Goal: Use online tool/utility: Utilize a website feature to perform a specific function

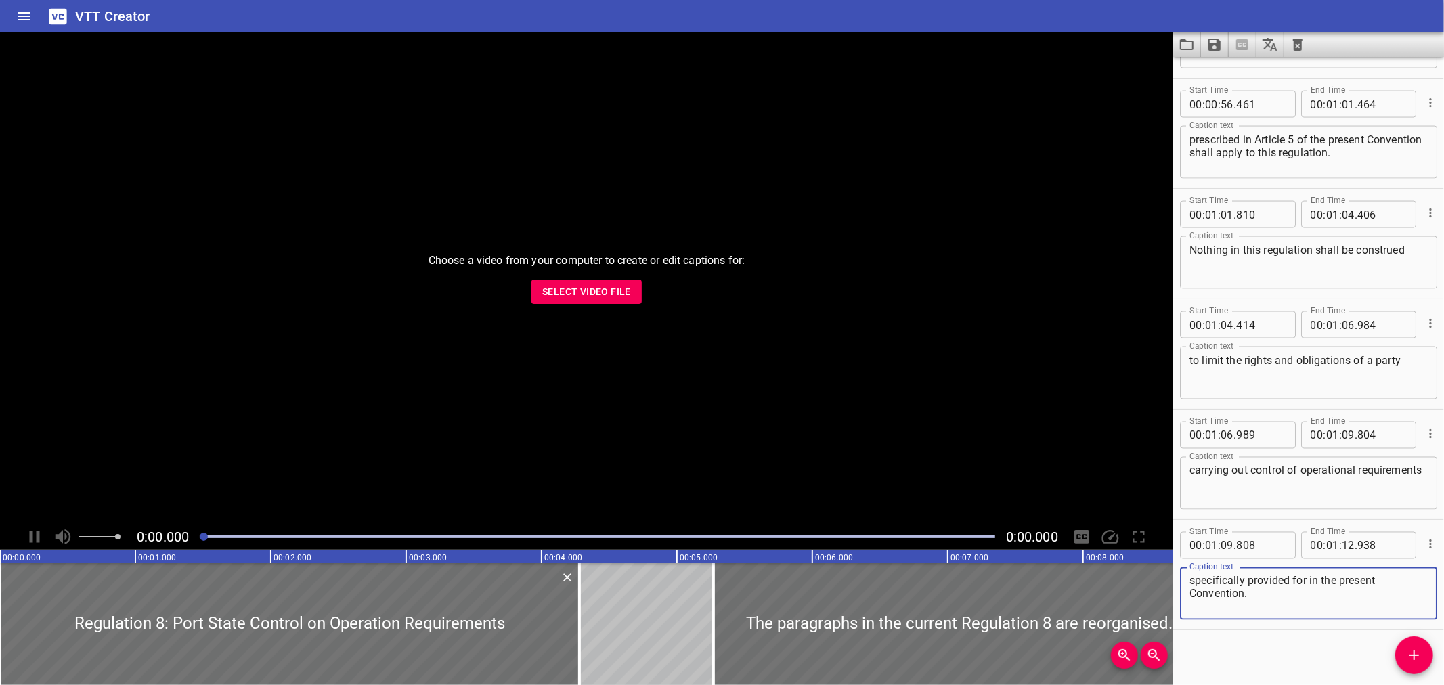
scroll to position [1860, 0]
click at [592, 290] on span "Select Video File" at bounding box center [586, 292] width 89 height 17
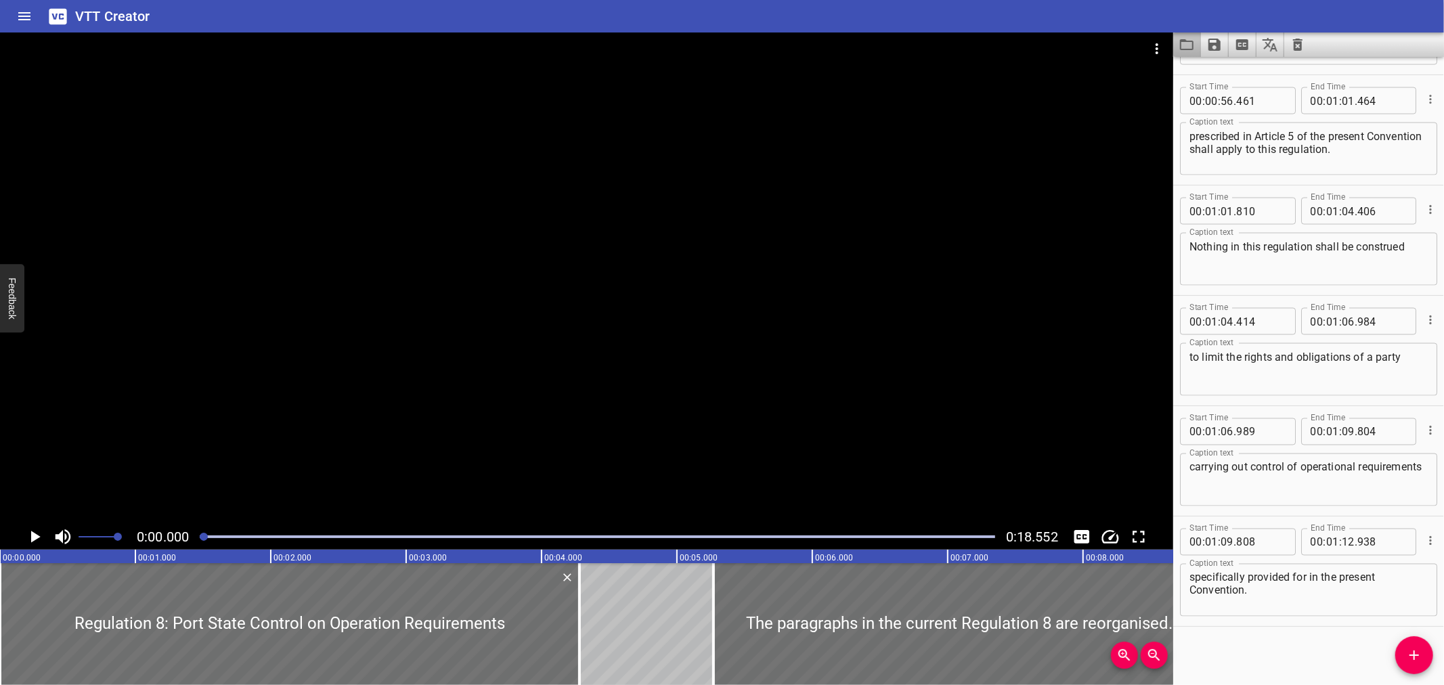
click at [1178, 43] on button "Load captions from file" at bounding box center [1187, 44] width 28 height 24
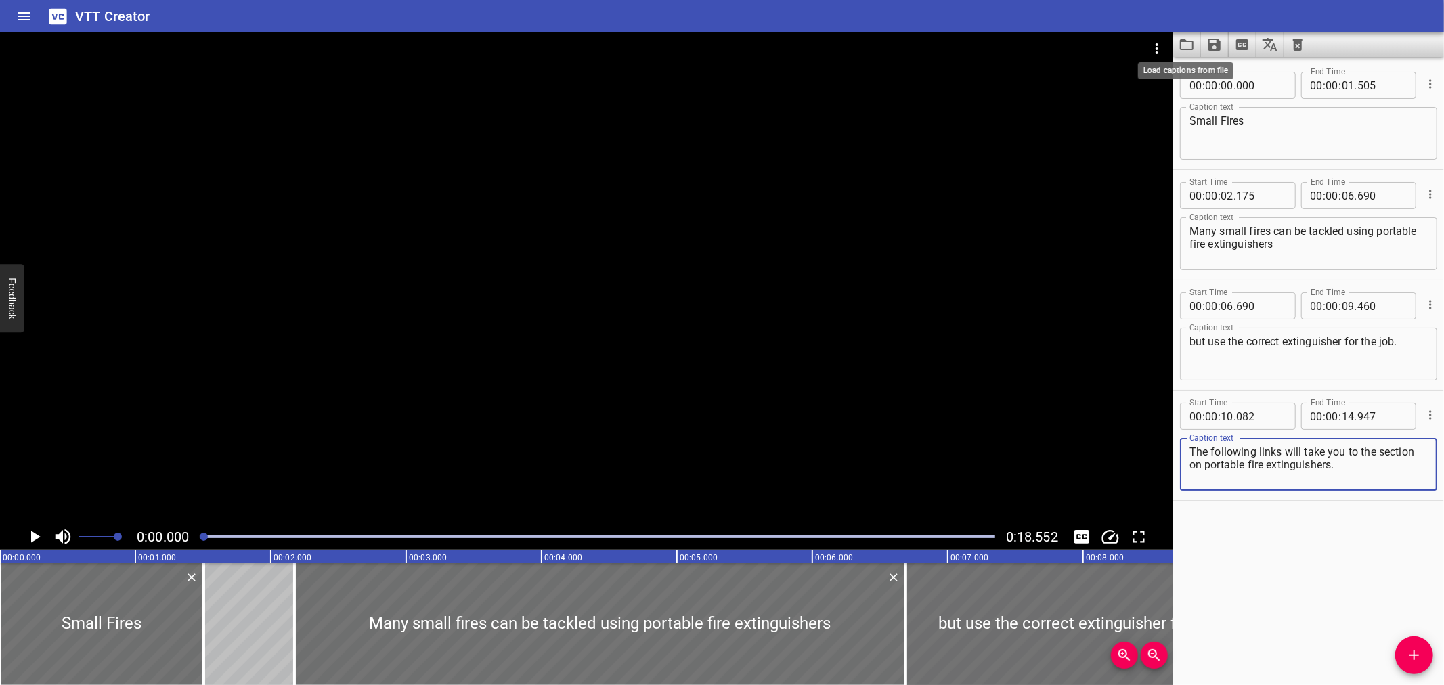
click at [1181, 50] on icon "Load captions from file" at bounding box center [1186, 45] width 16 height 16
click at [661, 318] on div at bounding box center [586, 277] width 1173 height 491
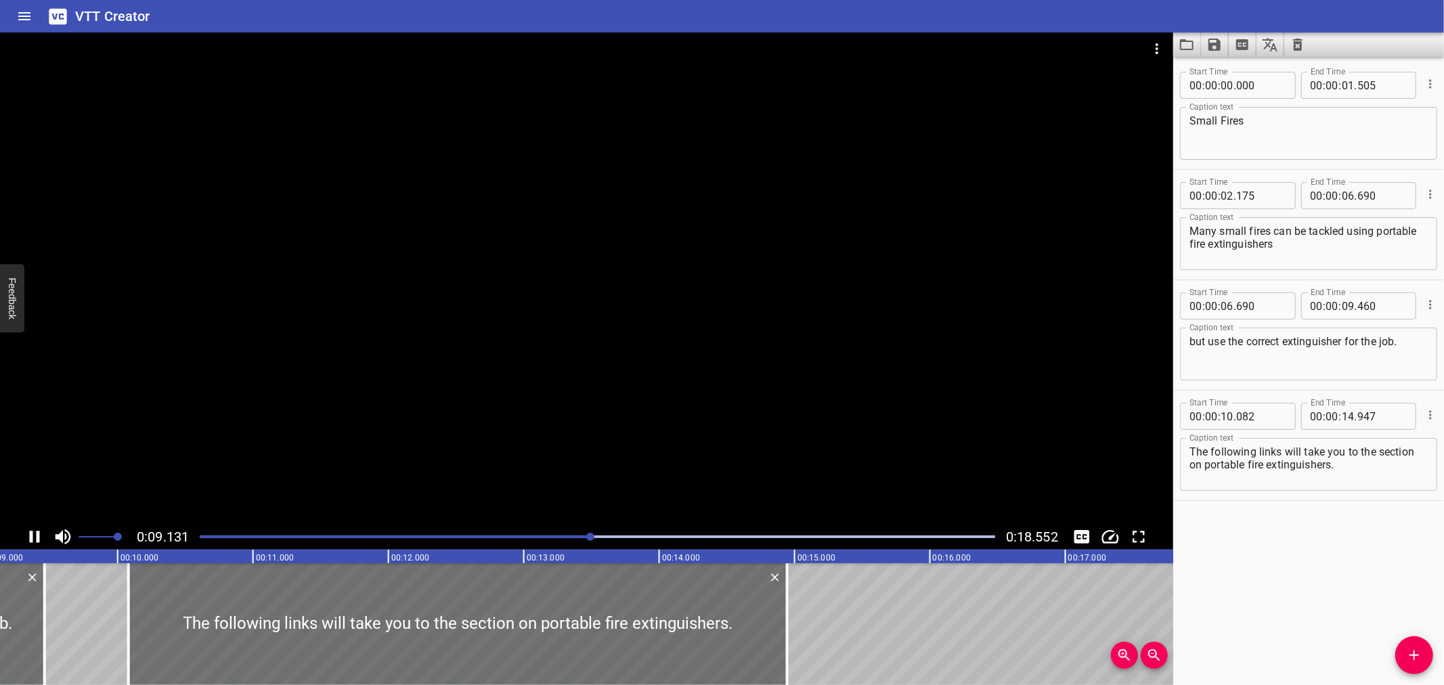
click at [498, 357] on div at bounding box center [586, 277] width 1173 height 491
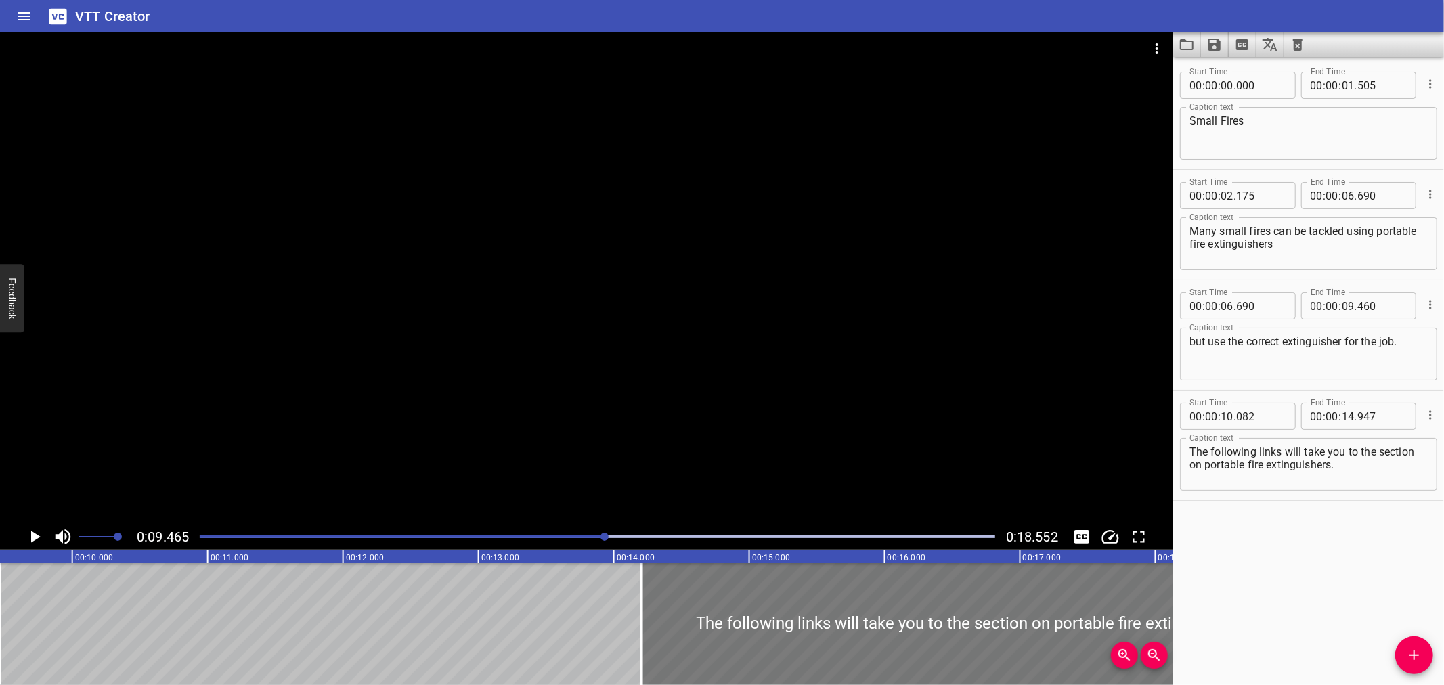
drag, startPoint x: 299, startPoint y: 640, endPoint x: 747, endPoint y: 612, distance: 448.3
click at [870, 600] on div at bounding box center [971, 624] width 659 height 122
type input "14"
type input "302"
type input "19"
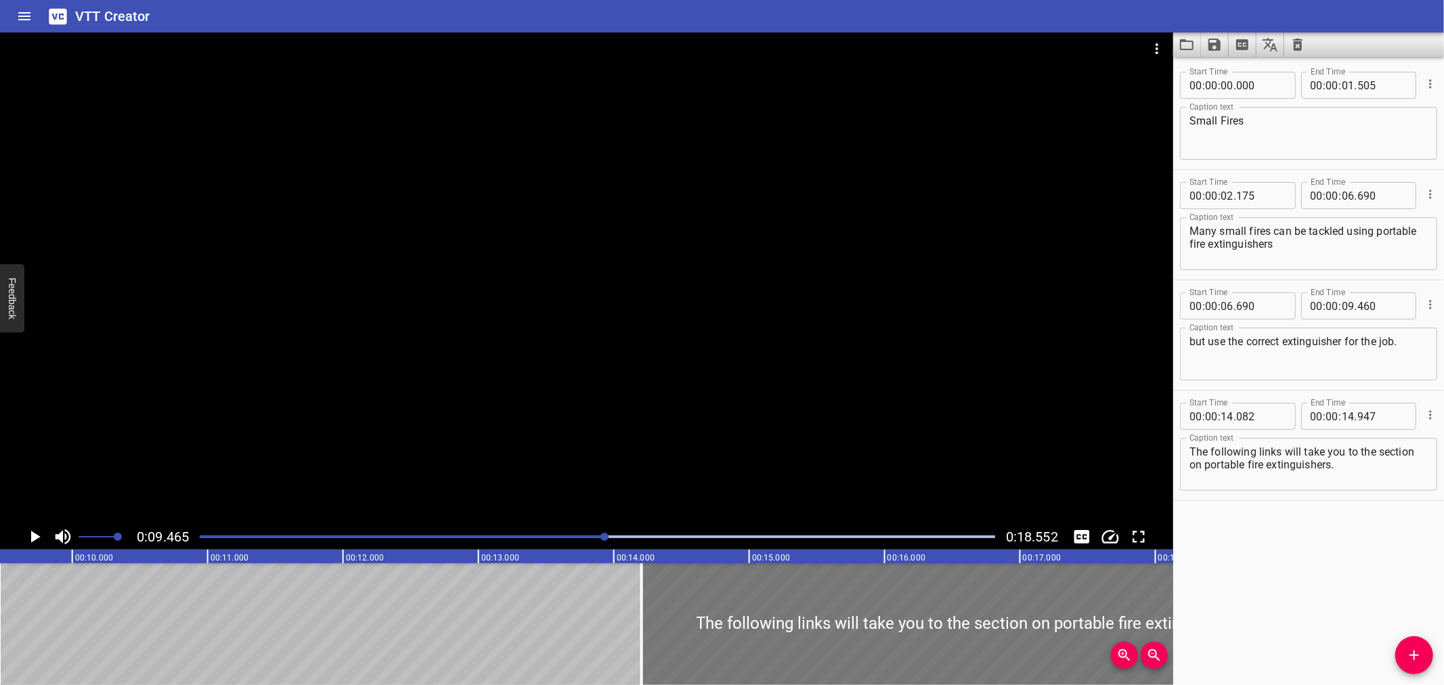
type input "167"
drag, startPoint x: 709, startPoint y: 617, endPoint x: 768, endPoint y: 619, distance: 58.9
click at [742, 619] on div at bounding box center [1017, 624] width 659 height 122
type input "552"
type input "417"
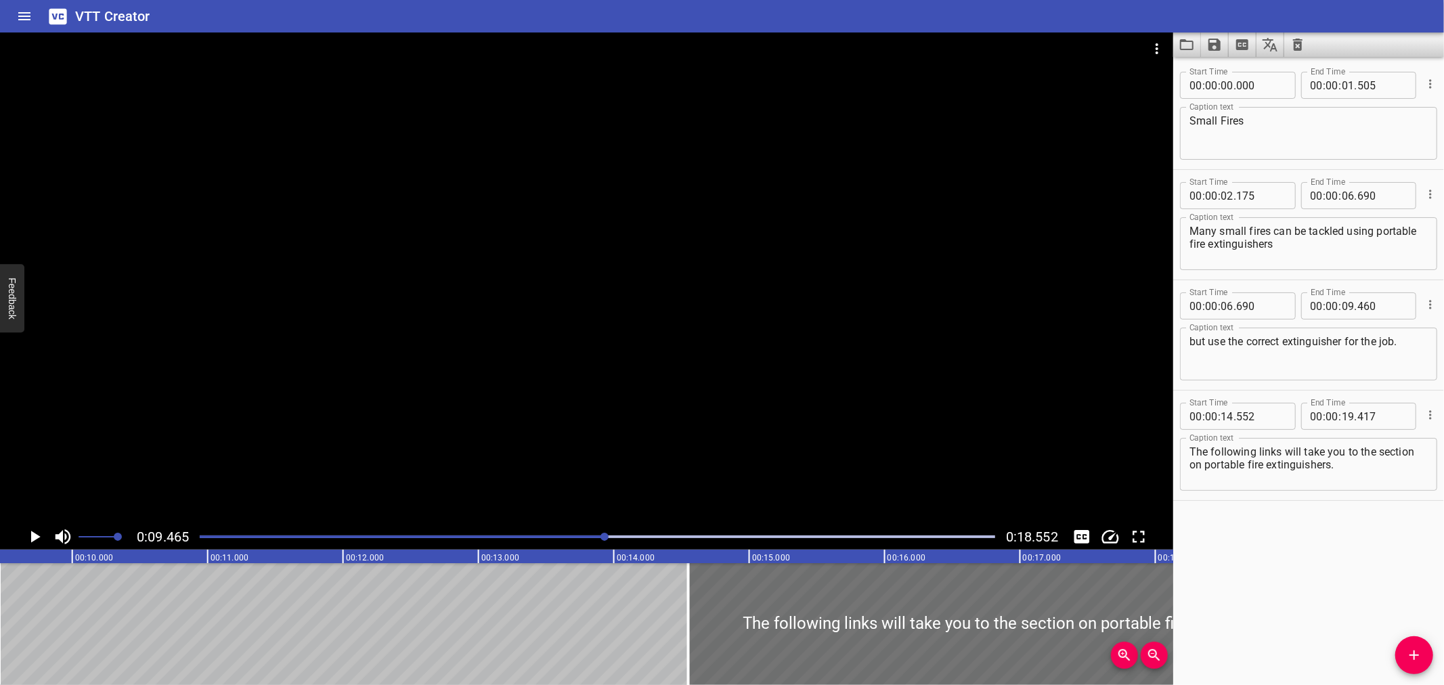
click at [1428, 652] on span "Add Cue" at bounding box center [1414, 655] width 38 height 16
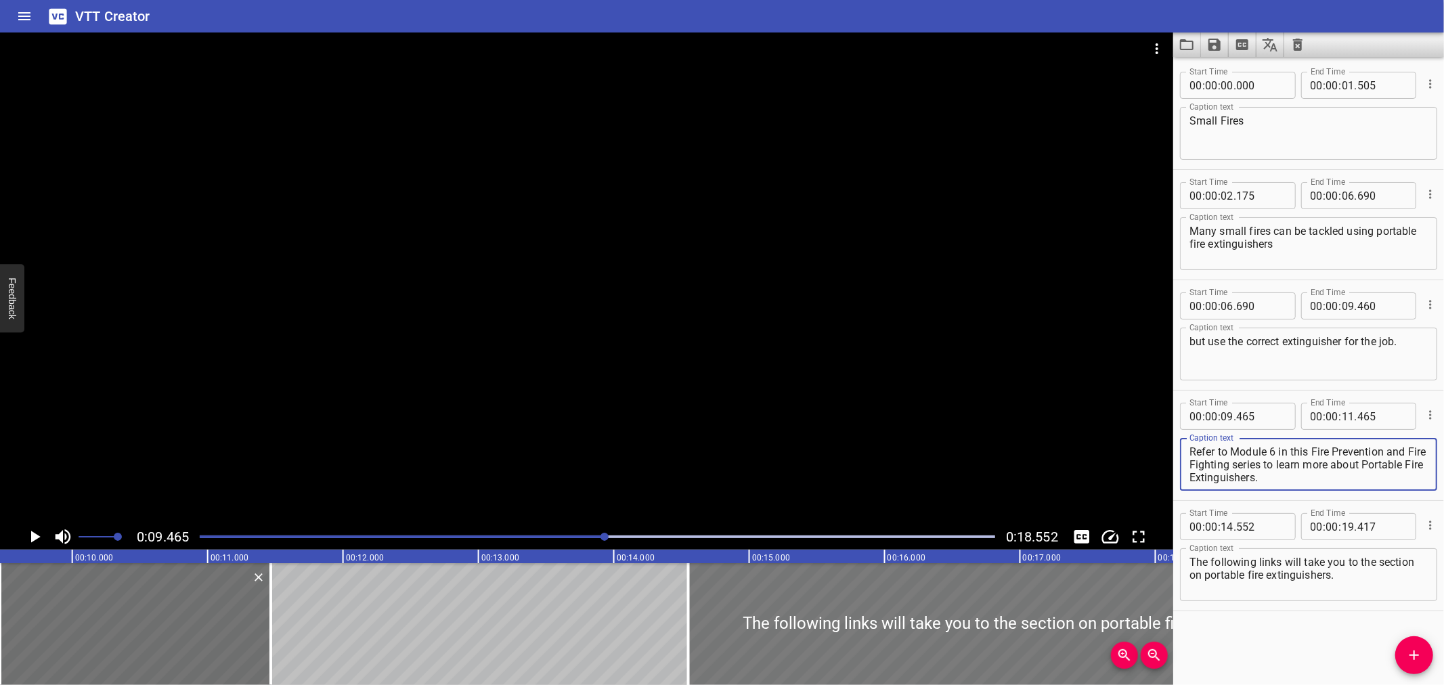
scroll to position [12, 0]
type textarea "Refer to Module 6 in this Fire Prevention and Fire Fighting series to learn mor…"
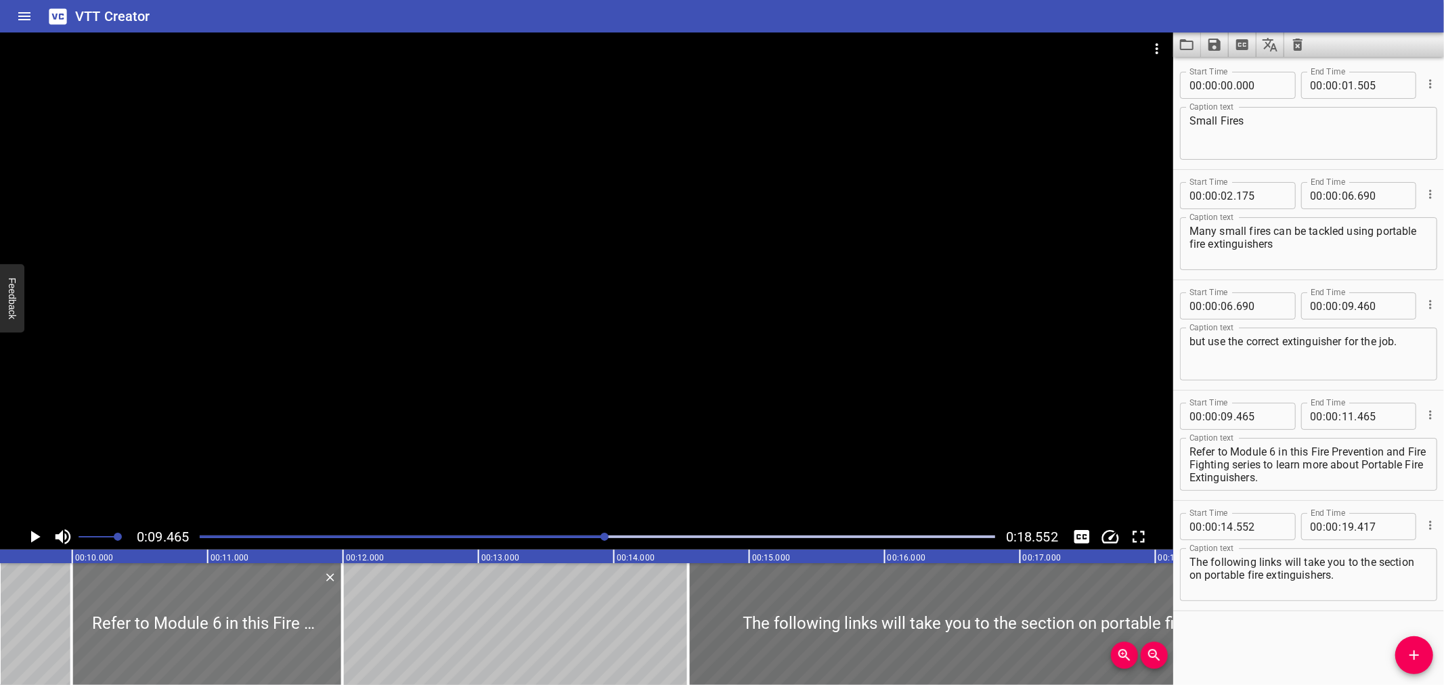
drag, startPoint x: 104, startPoint y: 641, endPoint x: 175, endPoint y: 637, distance: 70.5
click at [175, 637] on div at bounding box center [207, 624] width 271 height 122
type input "995"
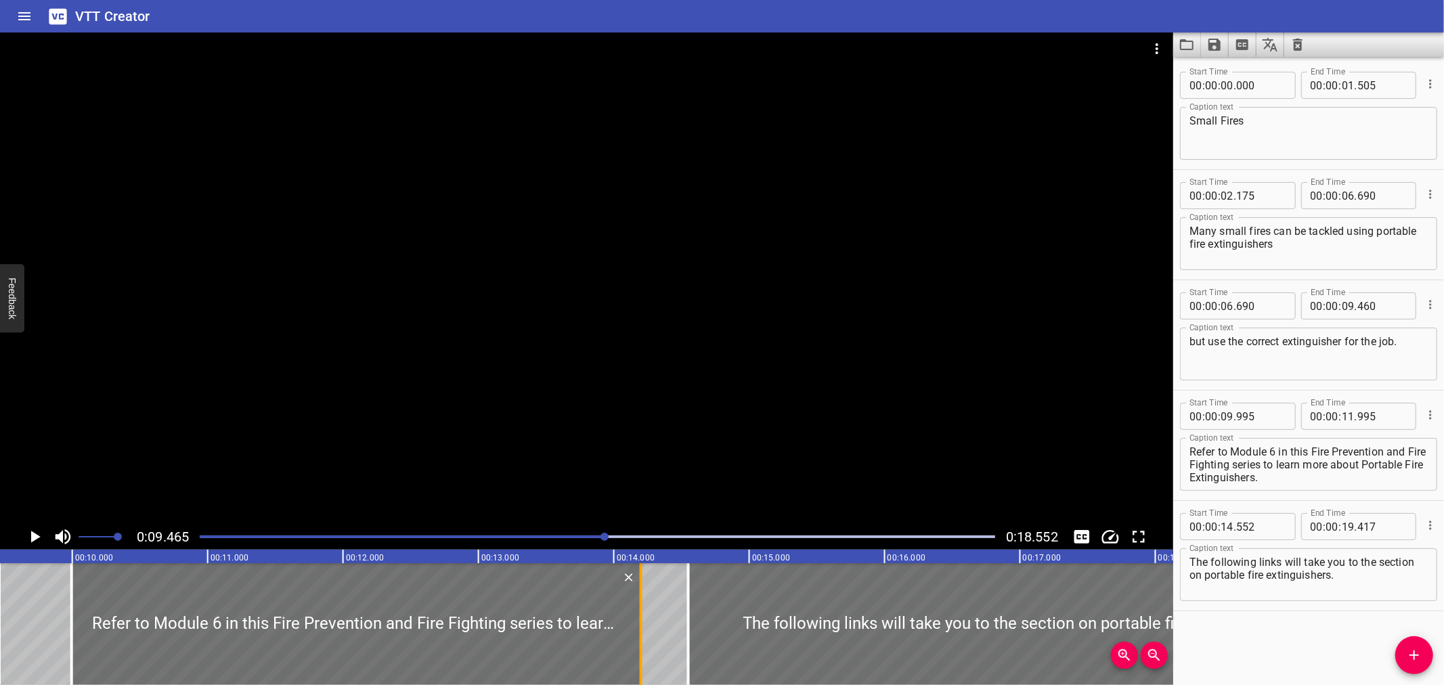
drag, startPoint x: 343, startPoint y: 627, endPoint x: 642, endPoint y: 608, distance: 299.1
click at [642, 608] on div at bounding box center [641, 624] width 14 height 122
type input "14"
type input "200"
click at [667, 399] on div at bounding box center [586, 277] width 1173 height 491
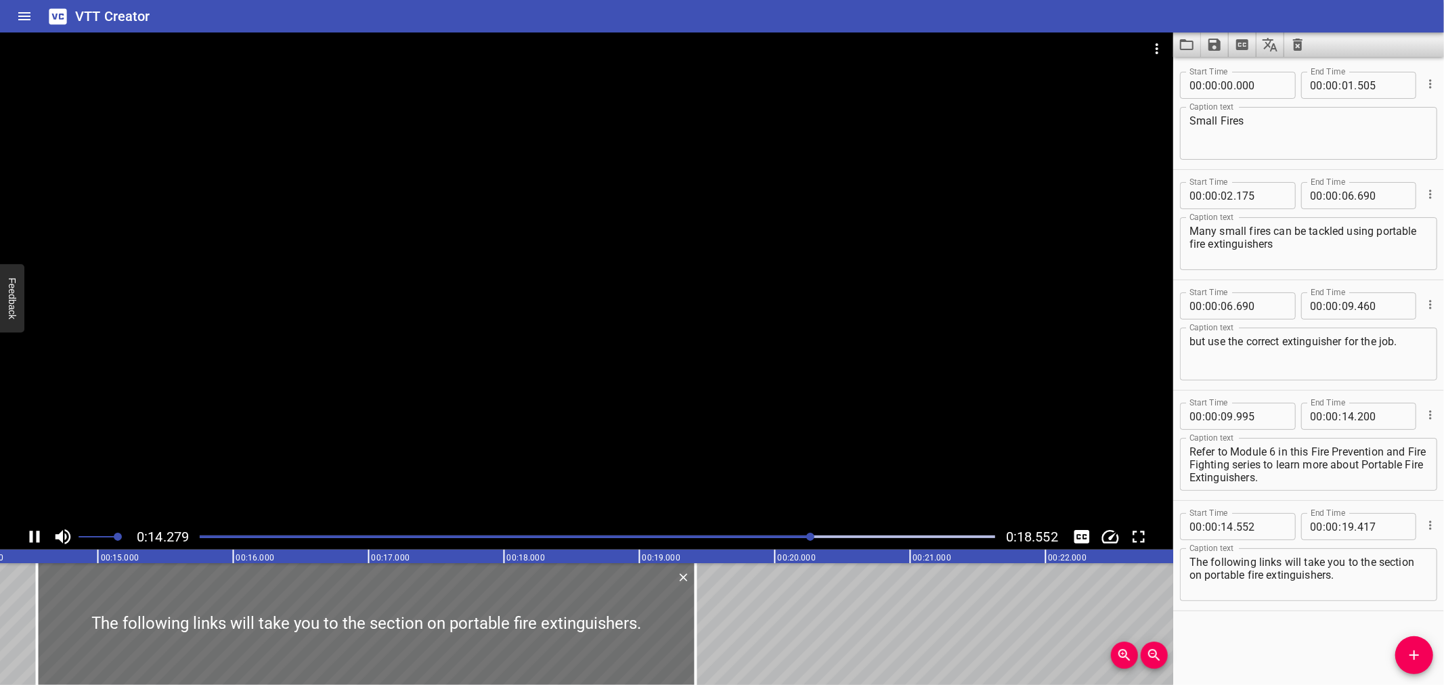
click at [479, 406] on div at bounding box center [586, 277] width 1173 height 491
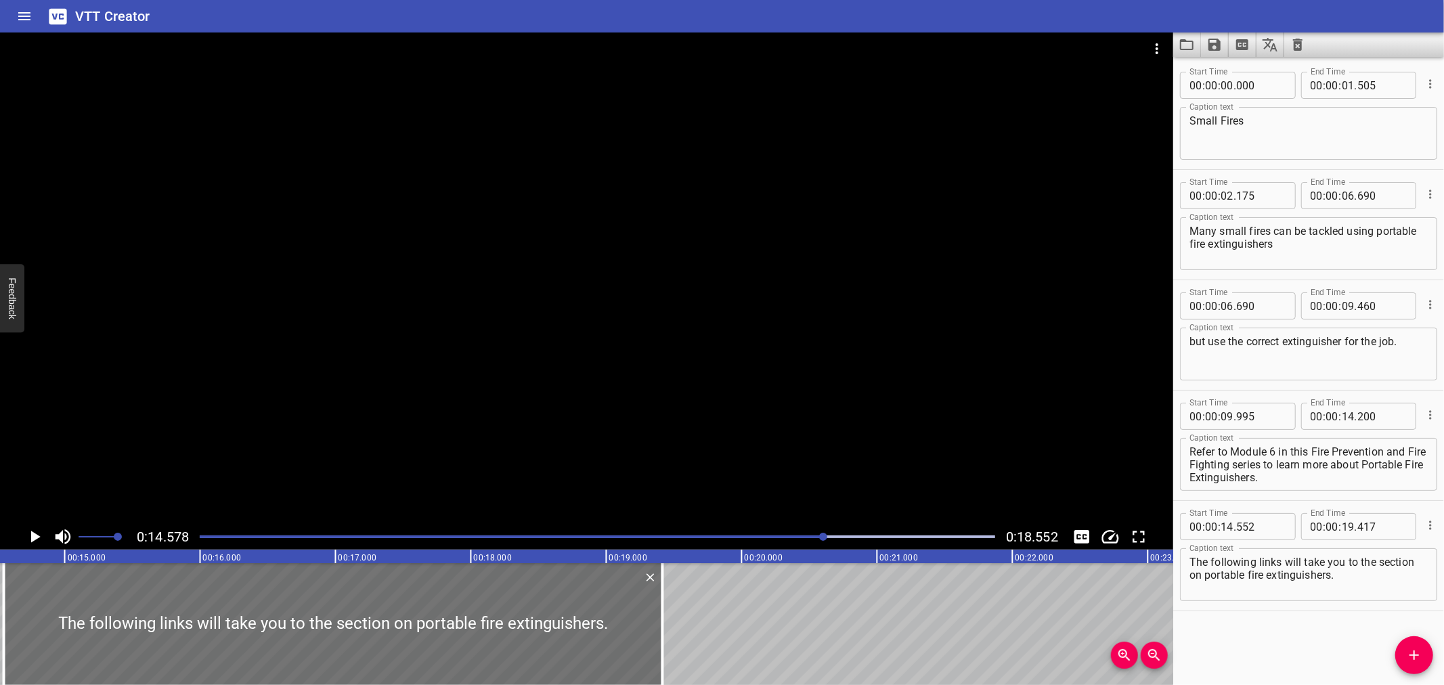
scroll to position [0, 1973]
click at [1270, 455] on textarea "Refer to Module 6 in this Fire Prevention and Fire Fighting series to learn mor…" at bounding box center [1308, 464] width 238 height 39
drag, startPoint x: 1306, startPoint y: 450, endPoint x: 1342, endPoint y: 476, distance: 44.1
click at [1342, 476] on textarea "Refer to Module 6 in this Fire Prevention and Fire Fighting series to learn mor…" at bounding box center [1308, 464] width 238 height 39
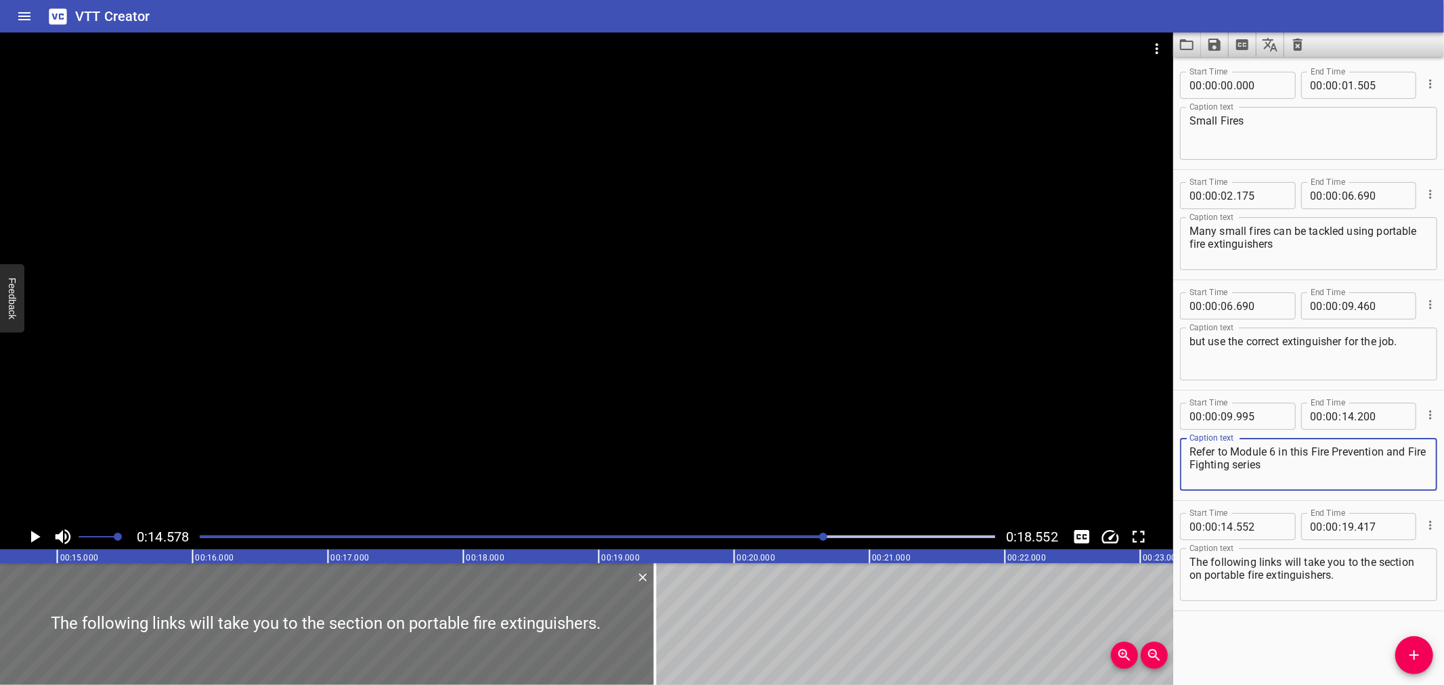
scroll to position [0, 0]
type textarea "Refer to Module 6 in this Fire Prevention and Fire Fighting series"
click at [1343, 418] on input "number" at bounding box center [1347, 416] width 13 height 27
type input "14"
type input "578"
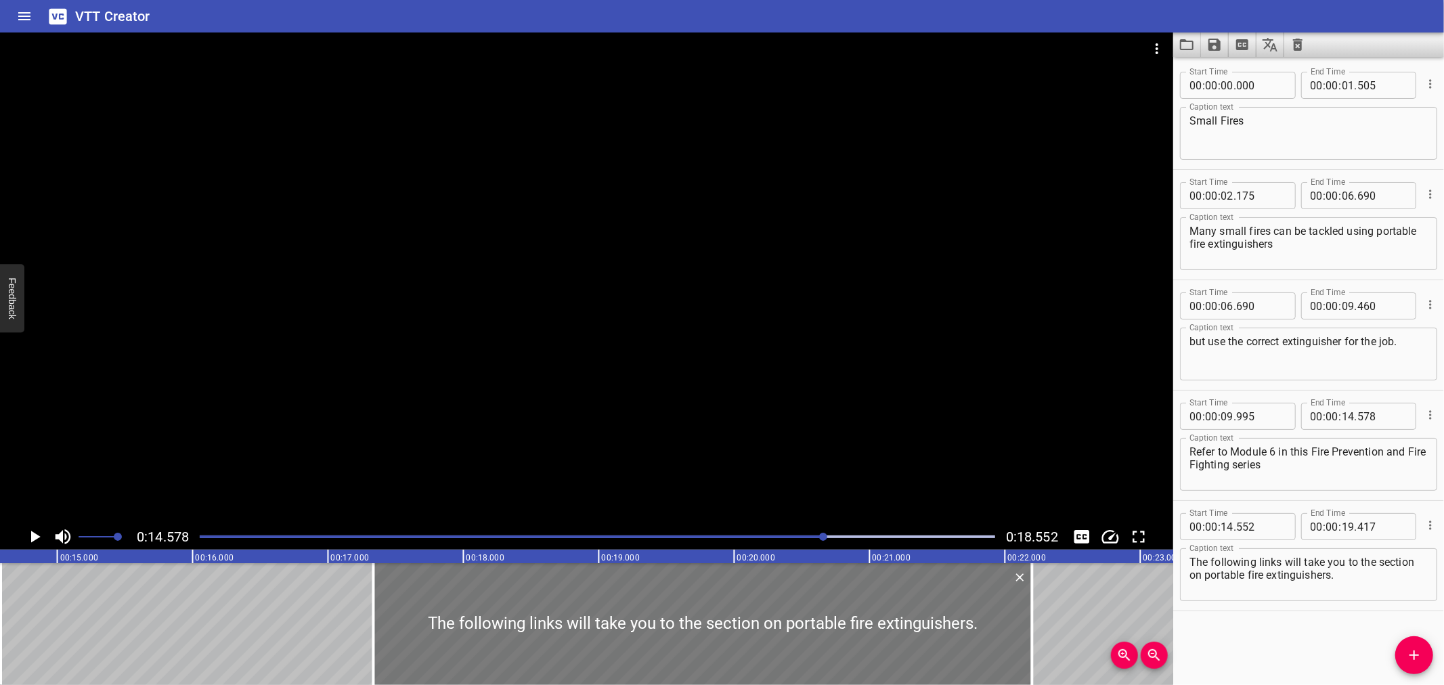
drag, startPoint x: 438, startPoint y: 626, endPoint x: 698, endPoint y: 627, distance: 260.6
click at [812, 619] on div at bounding box center [703, 624] width 659 height 122
type input "17"
type input "317"
type input "22"
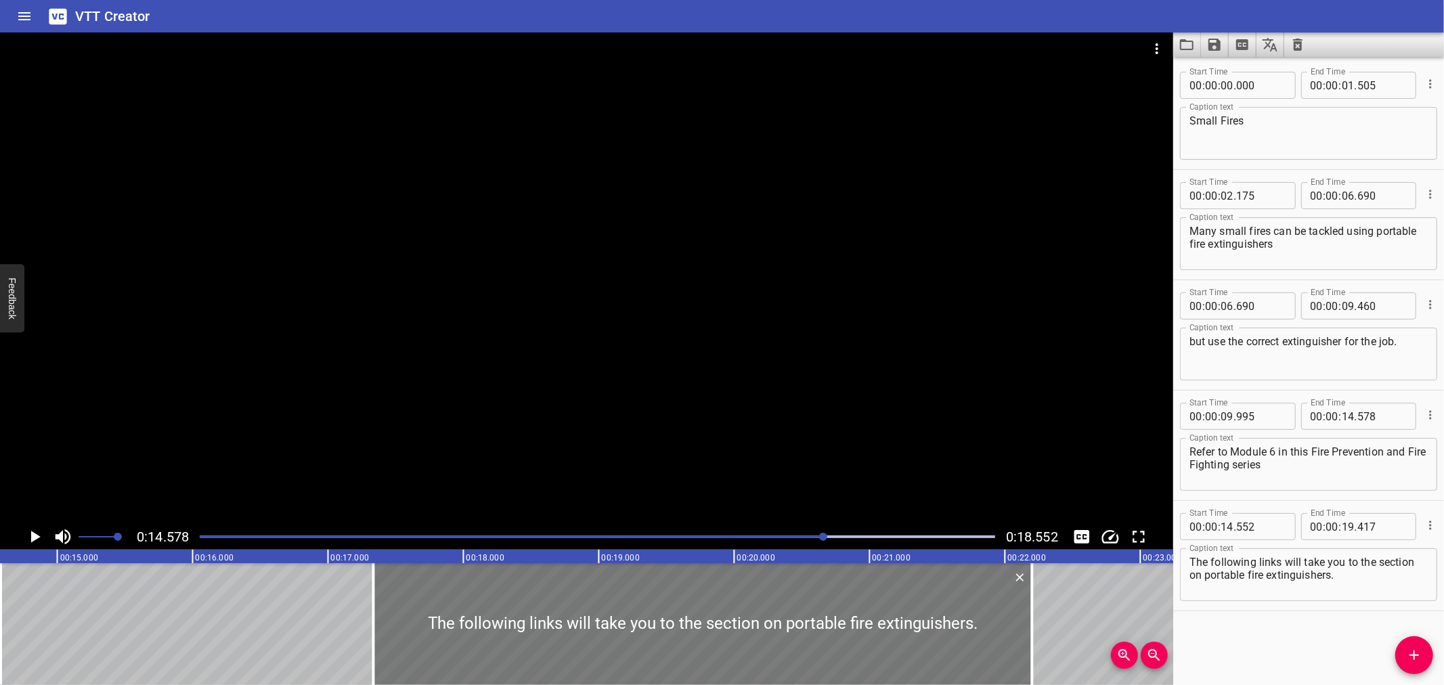
type input "182"
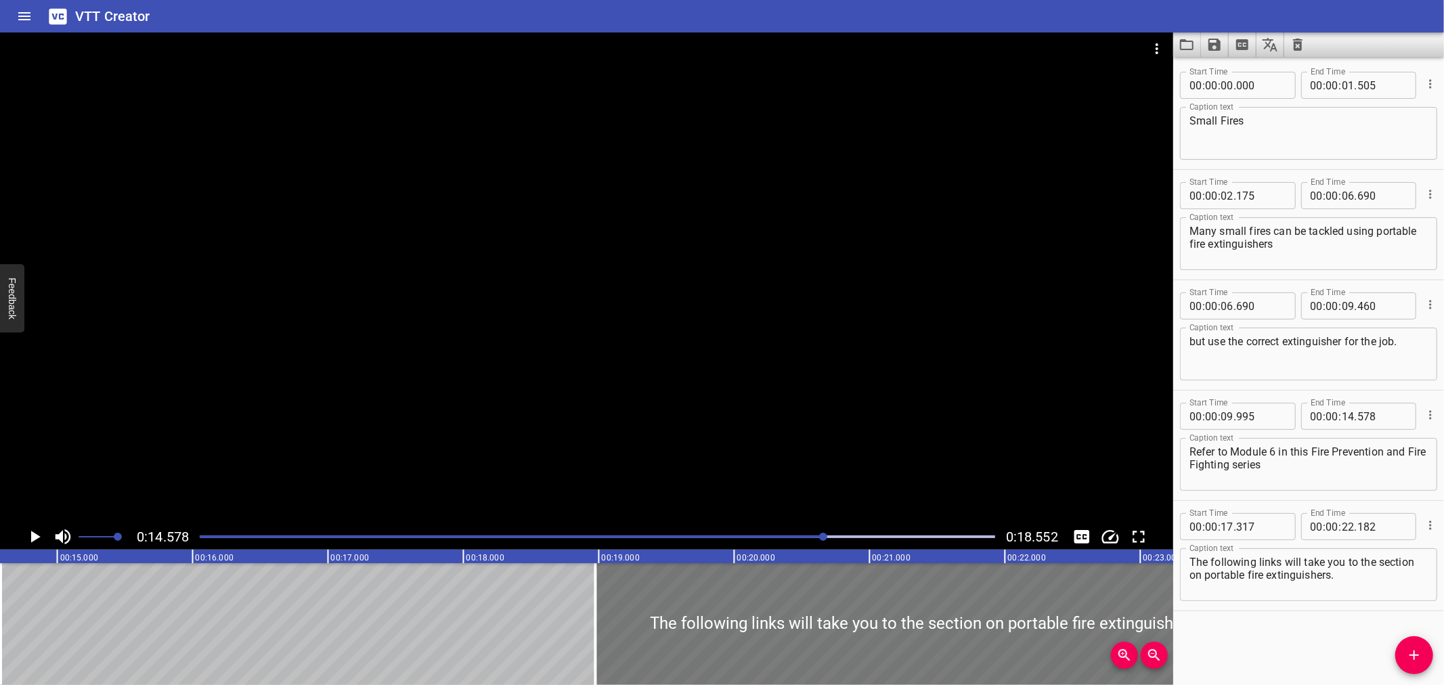
drag, startPoint x: 569, startPoint y: 625, endPoint x: 1088, endPoint y: 635, distance: 519.9
click at [788, 618] on div at bounding box center [925, 624] width 659 height 122
type input "18"
type input "972"
type input "23"
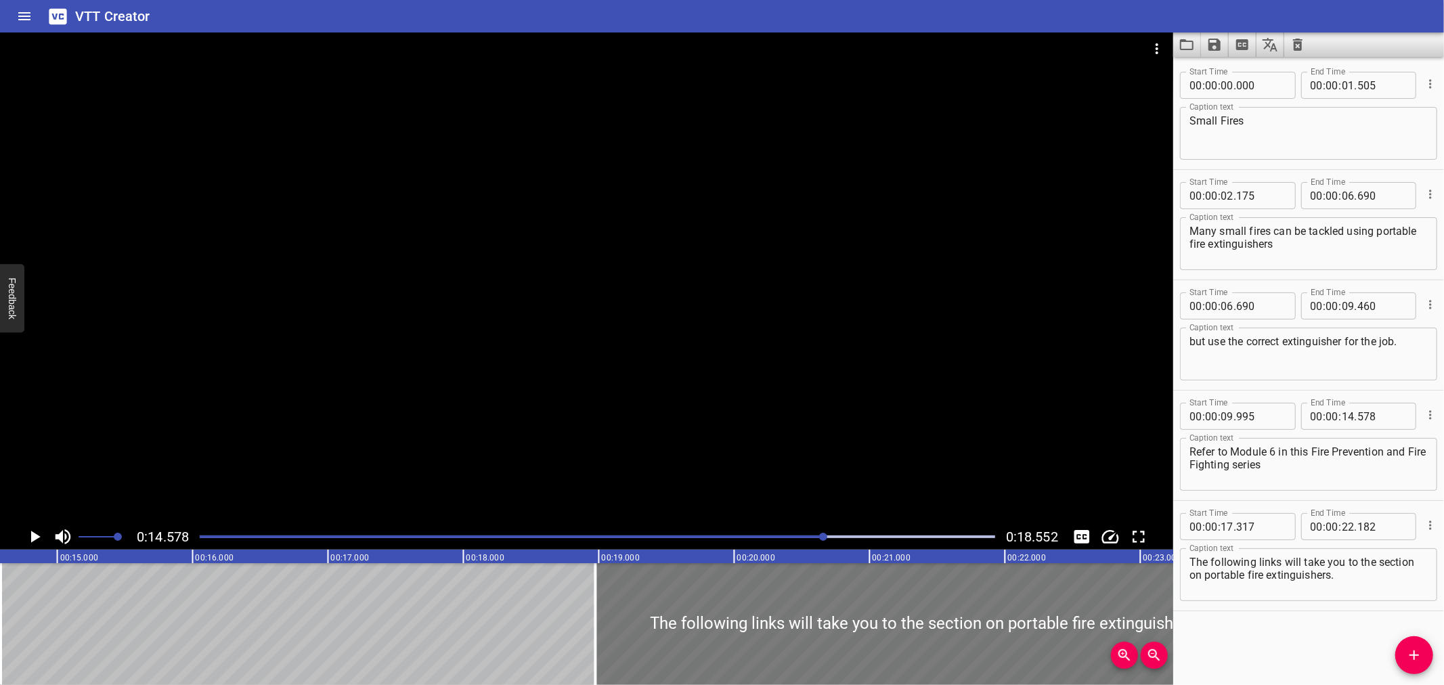
type input "837"
click at [1406, 657] on icon "Add Cue" at bounding box center [1414, 655] width 16 height 16
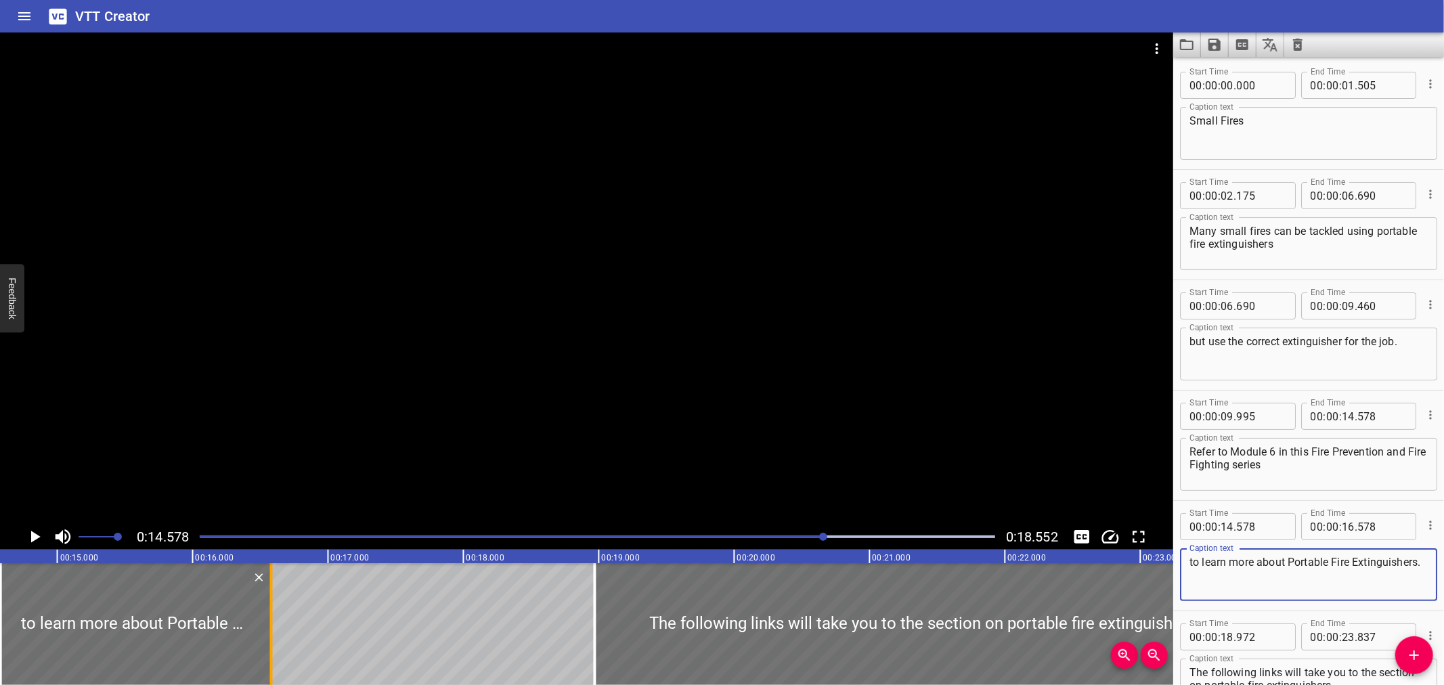
type textarea "to learn more about Portable Fire Extinguishers."
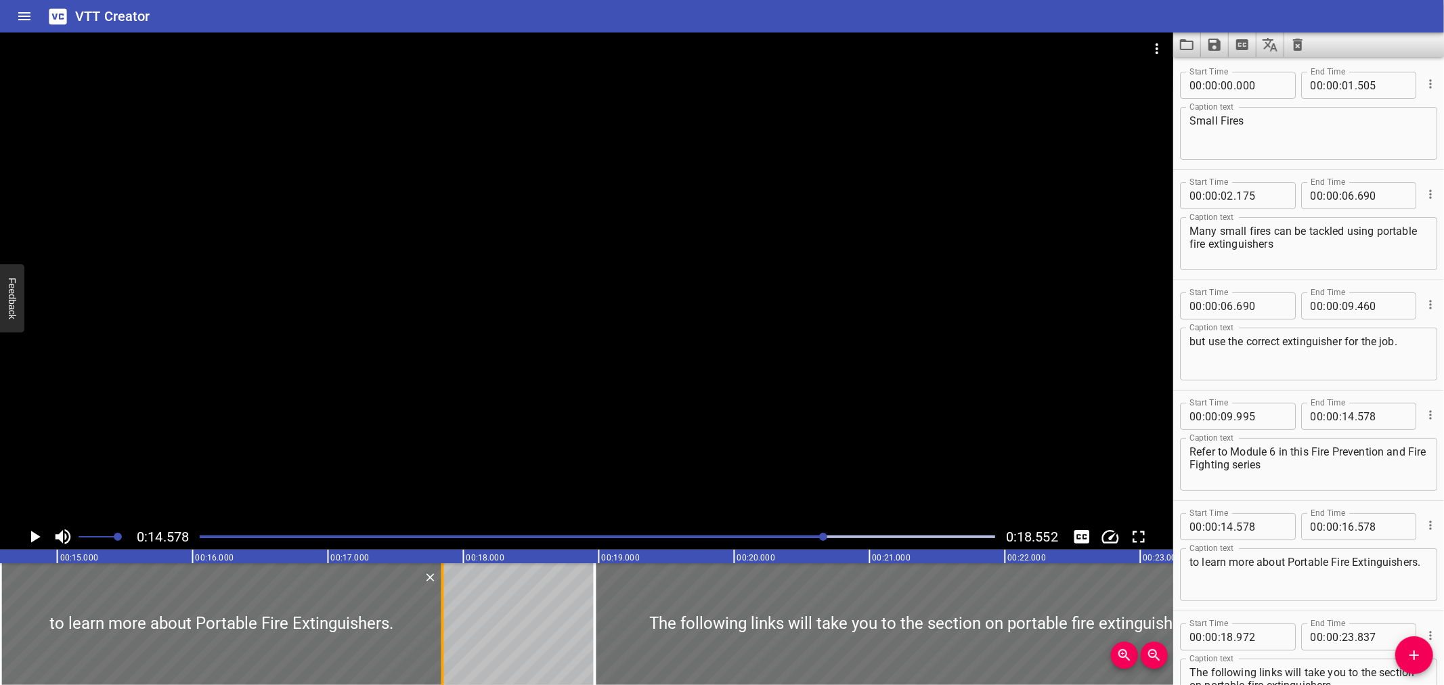
drag, startPoint x: 274, startPoint y: 611, endPoint x: 445, endPoint y: 608, distance: 171.3
click at [447, 608] on div at bounding box center [443, 624] width 14 height 122
type input "17"
type input "853"
click at [533, 453] on div at bounding box center [586, 277] width 1173 height 491
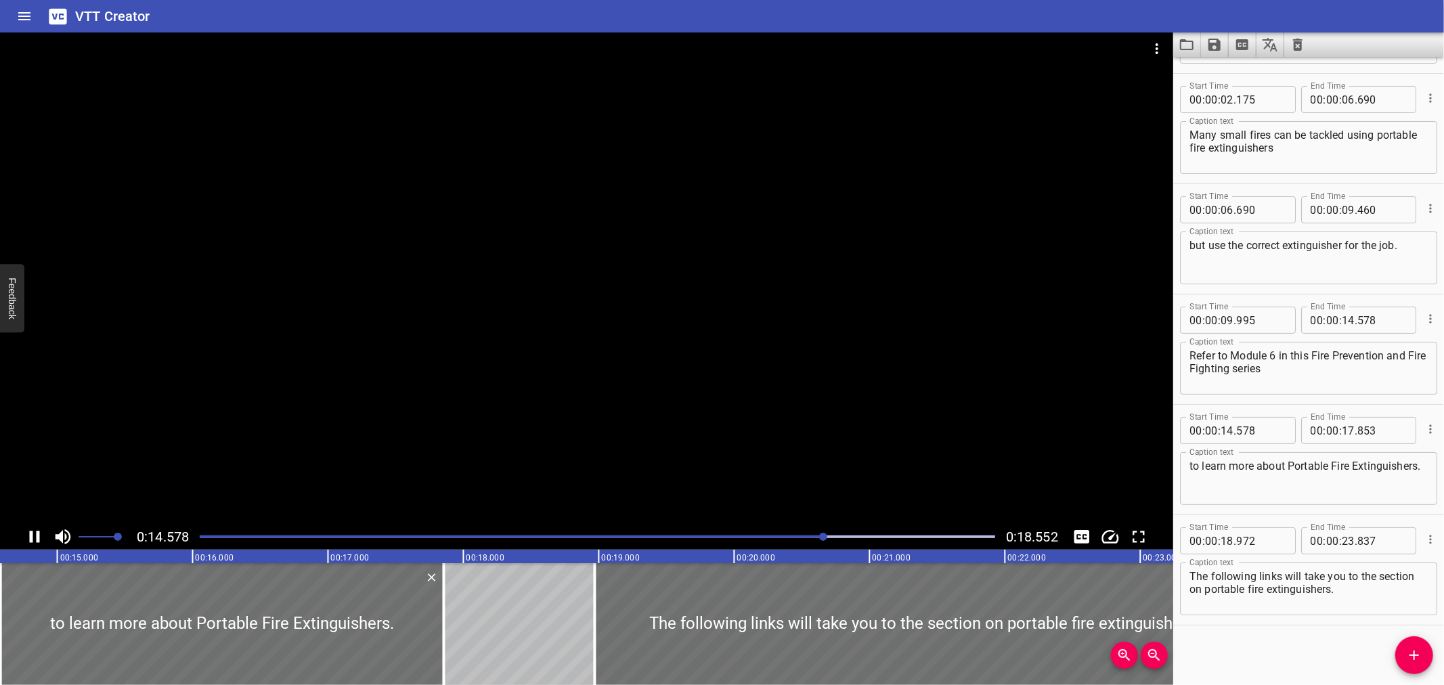
scroll to position [97, 0]
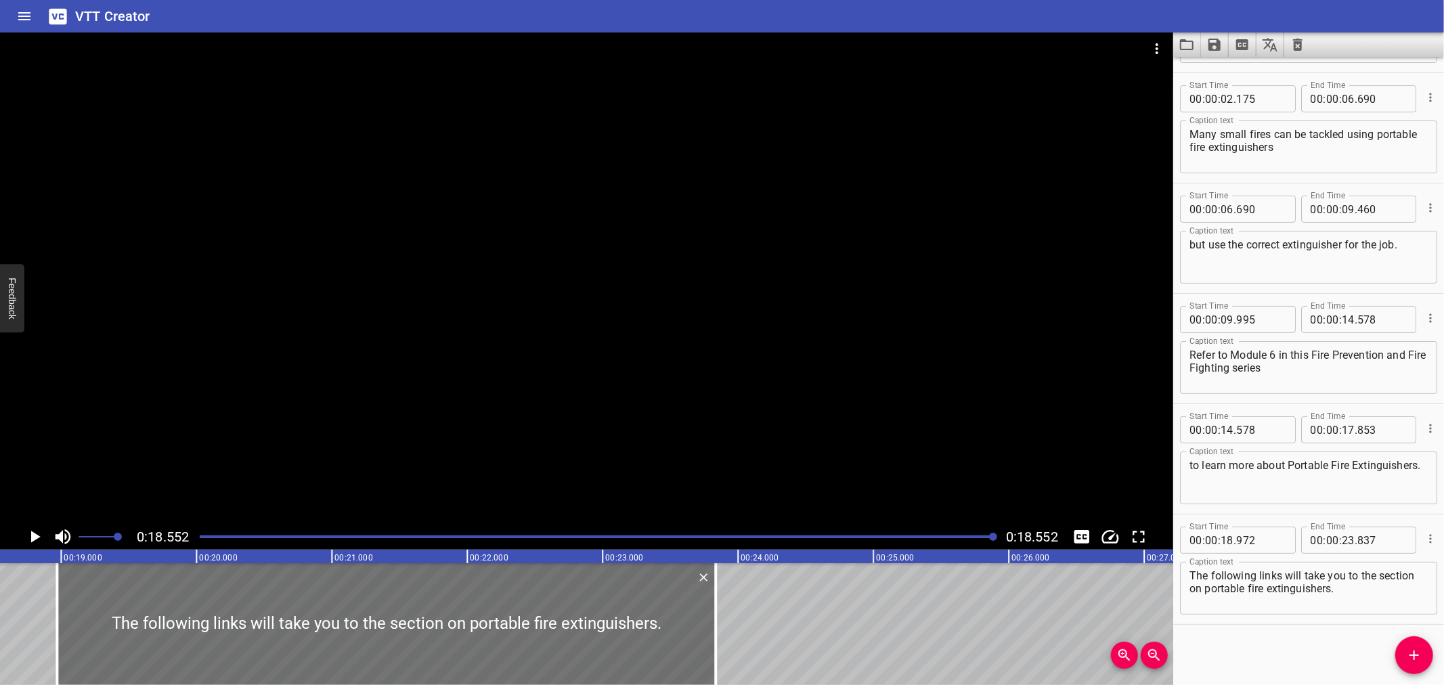
click at [691, 381] on div at bounding box center [586, 277] width 1173 height 491
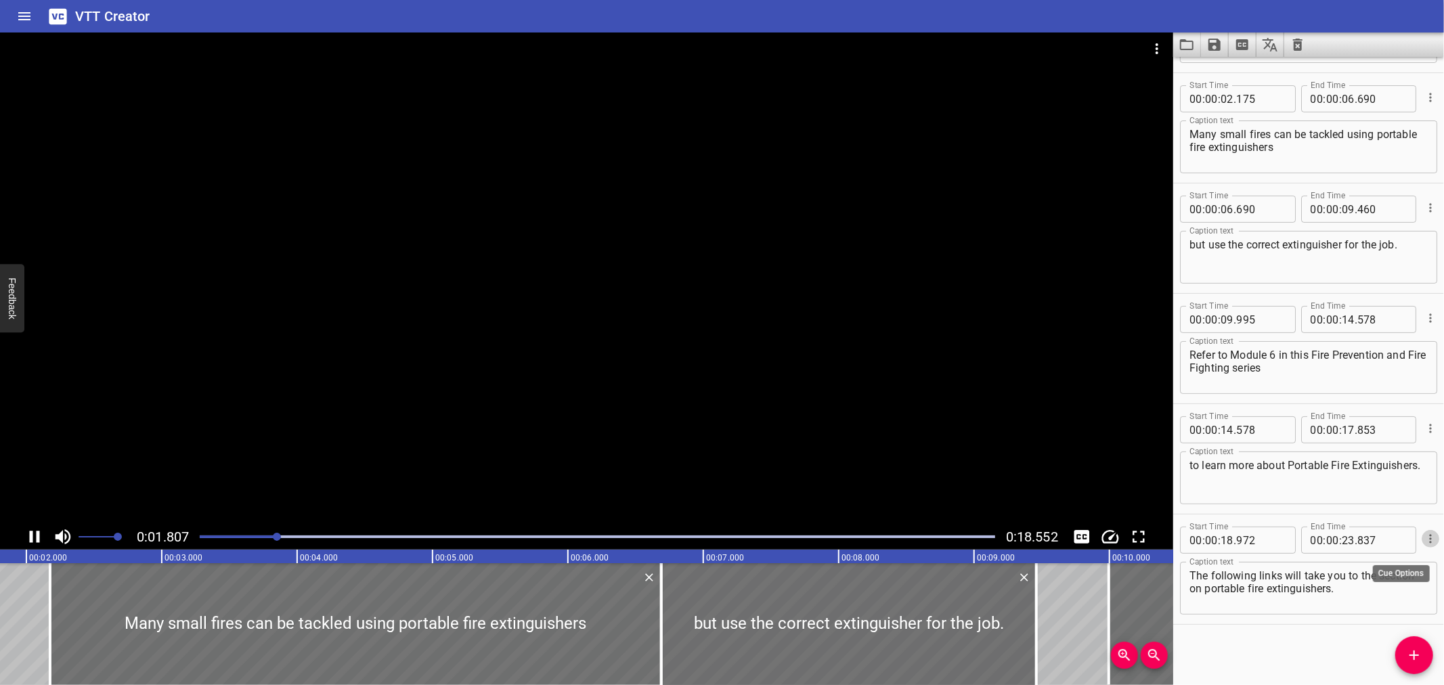
click at [1429, 537] on icon "Cue Options" at bounding box center [1430, 538] width 2 height 9
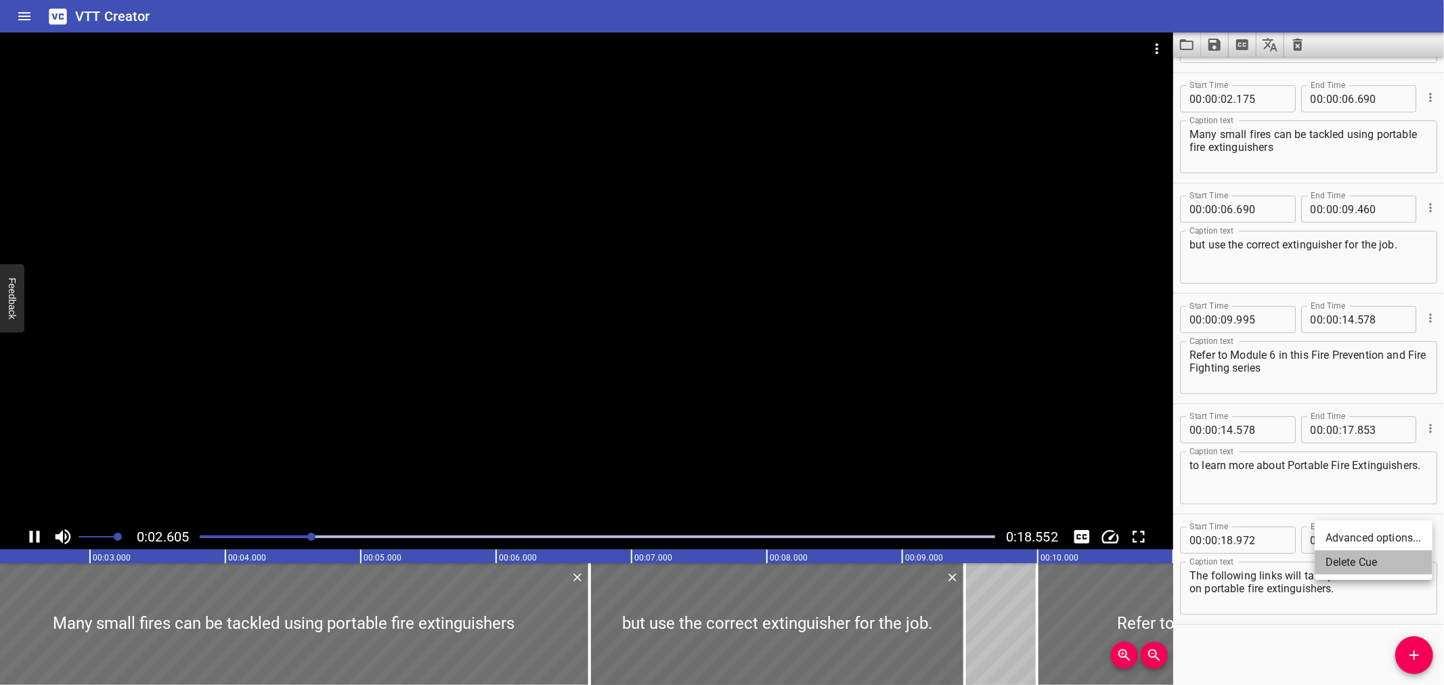
click at [1369, 566] on li "Delete Cue" at bounding box center [1373, 562] width 118 height 24
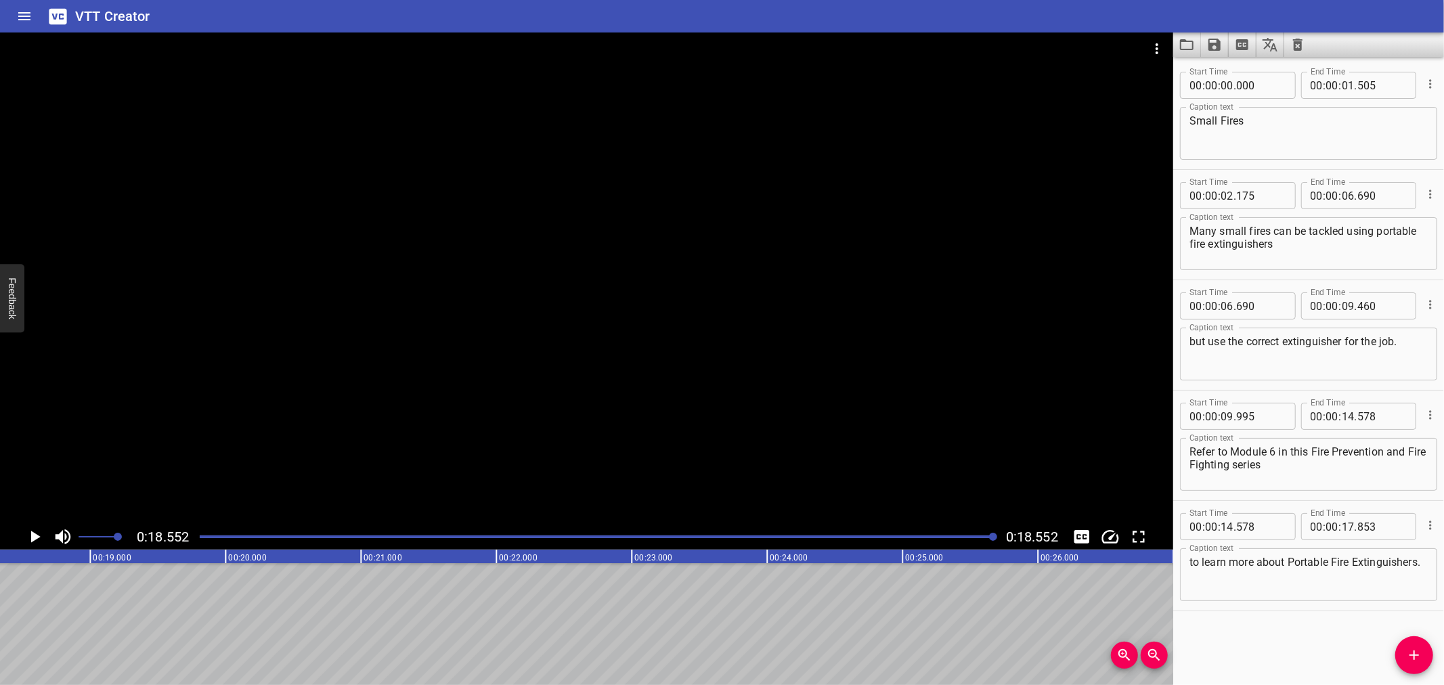
scroll to position [0, 2511]
click at [1209, 48] on icon "Save captions to file" at bounding box center [1214, 45] width 12 height 12
click at [1246, 70] on li "Save to VTT file" at bounding box center [1250, 74] width 99 height 24
